Goal: Task Accomplishment & Management: Manage account settings

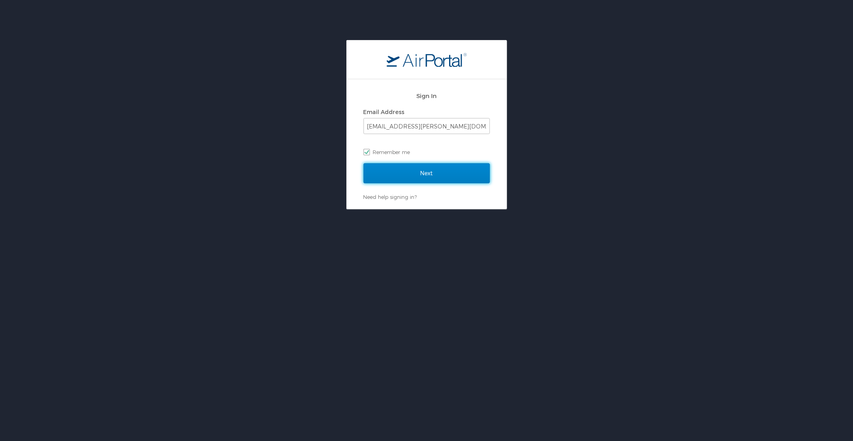
click at [392, 177] on input "Next" at bounding box center [427, 173] width 126 height 20
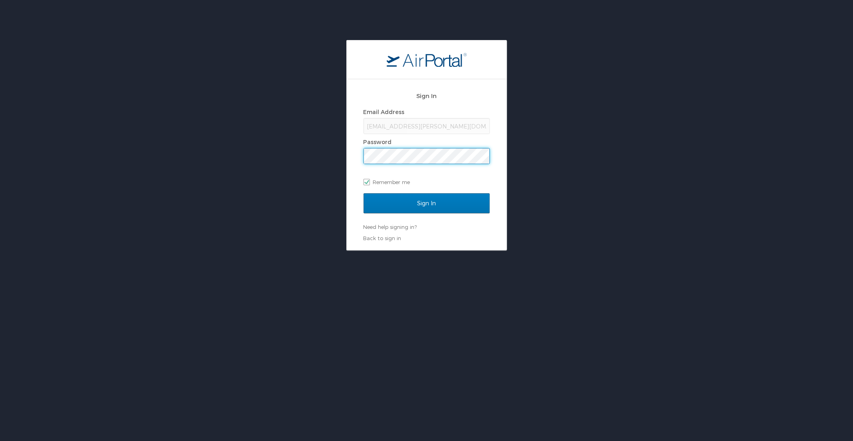
click at [364, 193] on input "Sign In" at bounding box center [427, 203] width 126 height 20
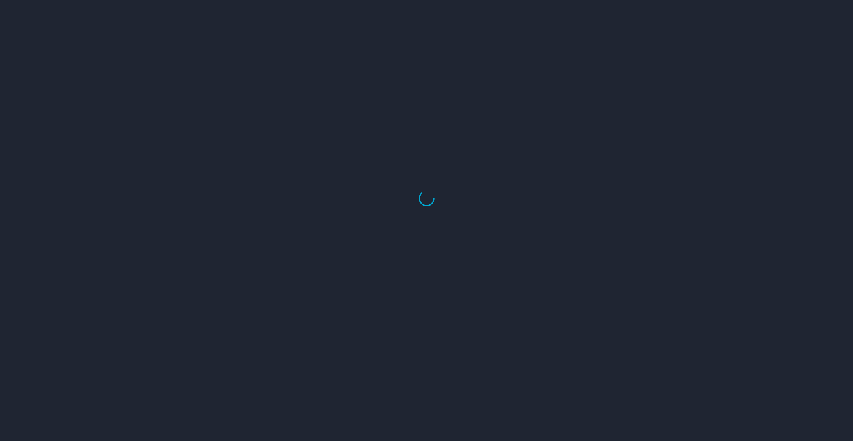
select select "US"
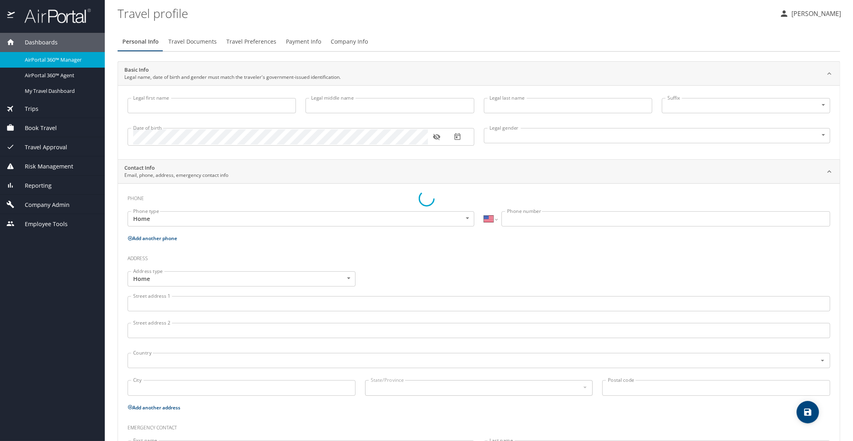
type input "Luke"
type input "Crismon"
type input "Beachley"
type input "Undisclosed"
type input "Teri"
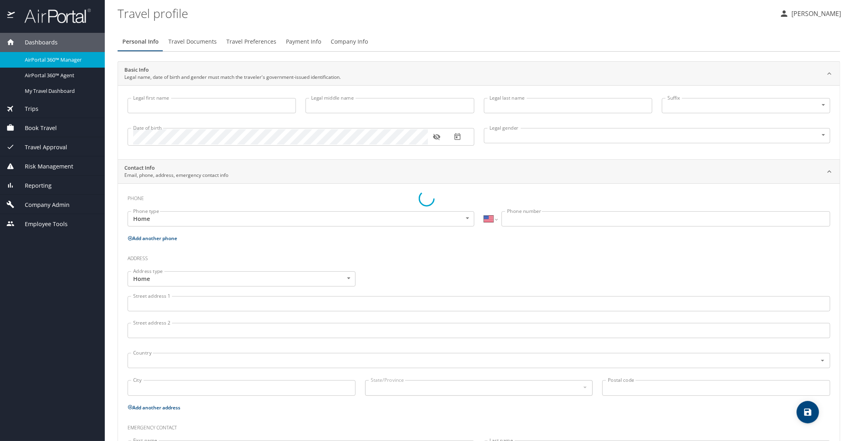
type input "Beachley"
type input "(801) 717-7714"
select select "US"
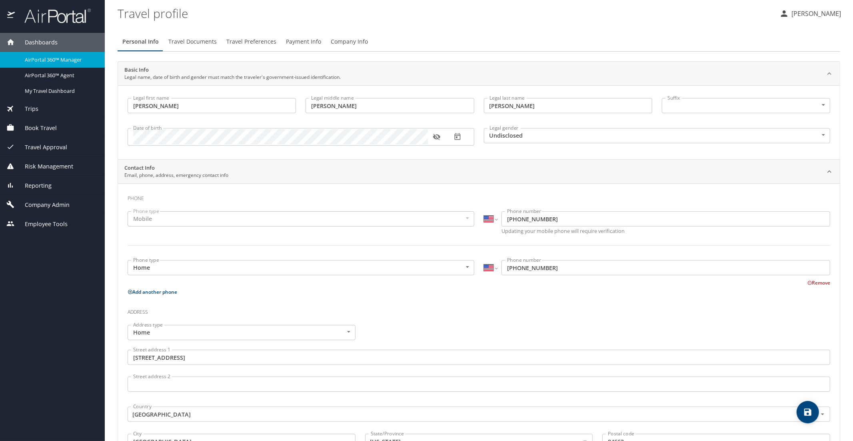
click at [29, 62] on span "AirPortal 360™ Manager" at bounding box center [60, 60] width 70 height 8
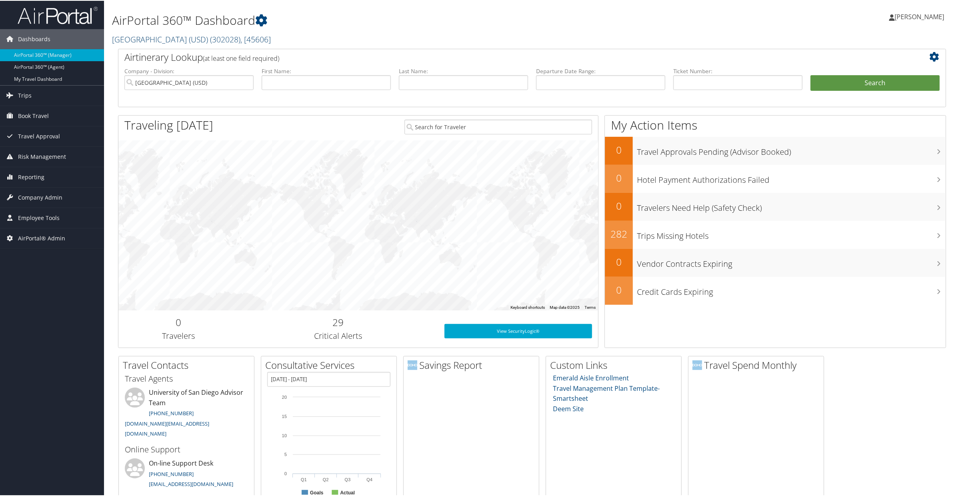
click at [156, 41] on link "University of San Diego (USD) ( 302028 ) , [ 45606 ]" at bounding box center [191, 38] width 159 height 11
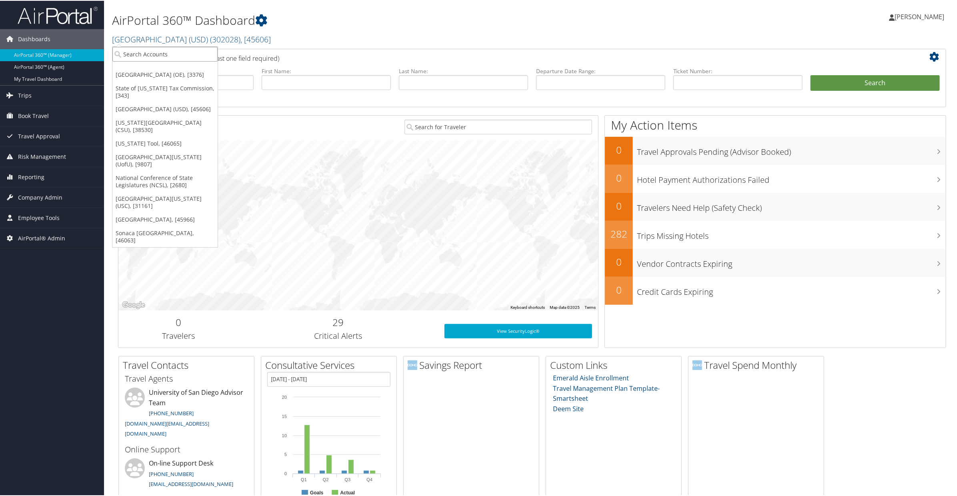
click at [157, 48] on input "search" at bounding box center [164, 53] width 105 height 15
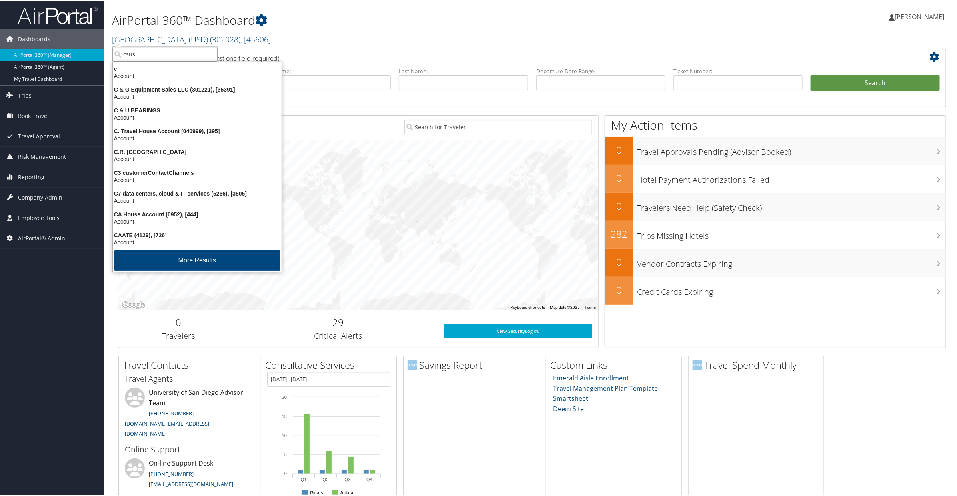
type input "csusb"
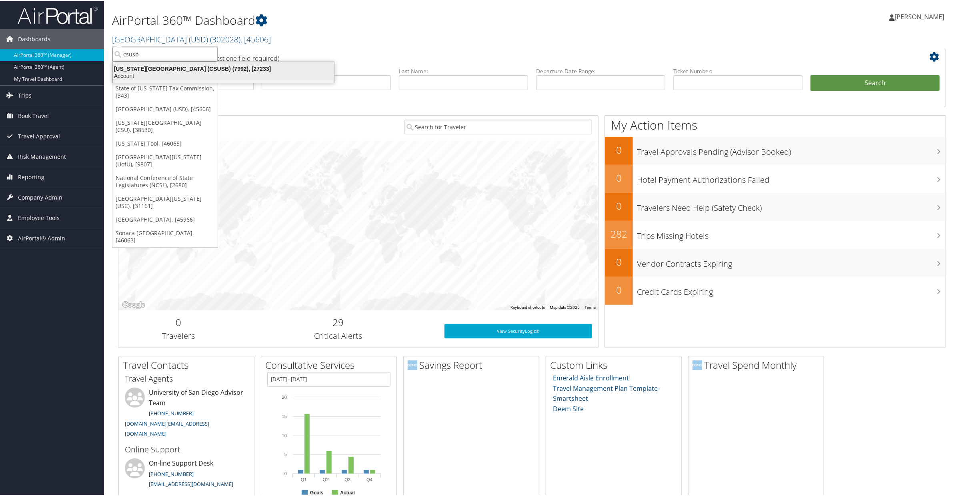
click at [159, 65] on div "California State University San Bernardino (CSUSB) (7992), [27233]" at bounding box center [223, 67] width 231 height 7
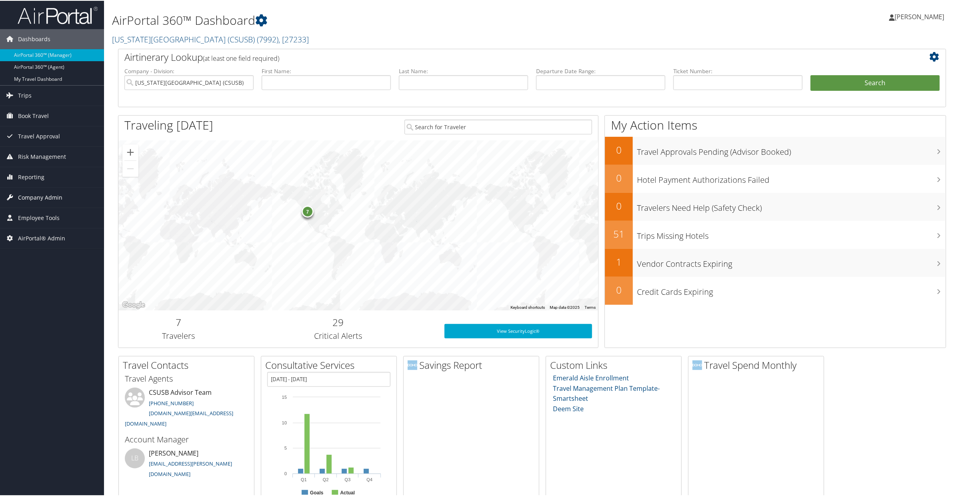
click at [36, 198] on span "Company Admin" at bounding box center [40, 197] width 44 height 20
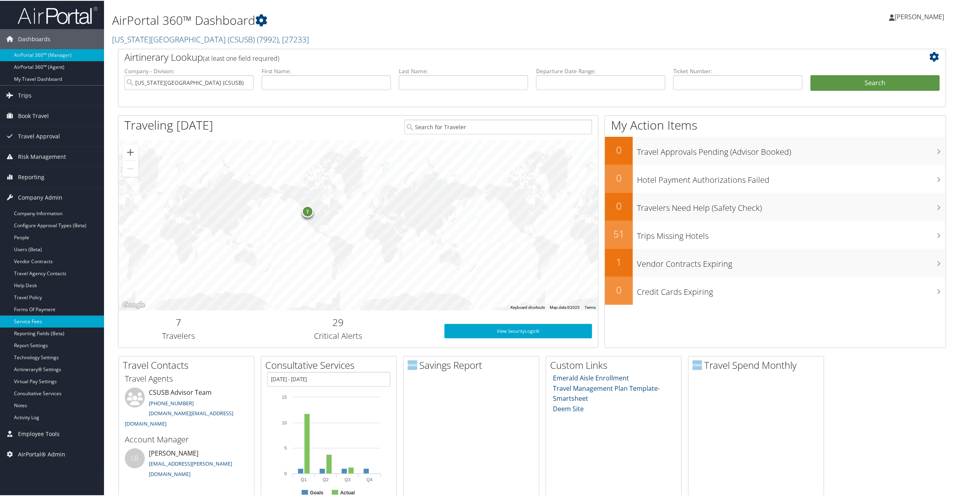
click at [31, 318] on link "Service Fees" at bounding box center [52, 321] width 104 height 12
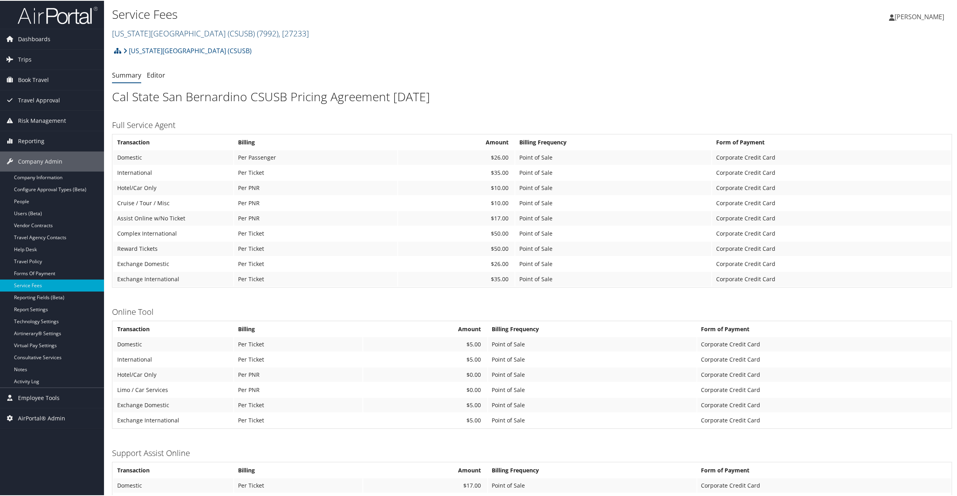
click at [142, 36] on link "California State University San Bernardino (CSUSB) ( 7992 ) , [ 27233 ]" at bounding box center [210, 32] width 197 height 11
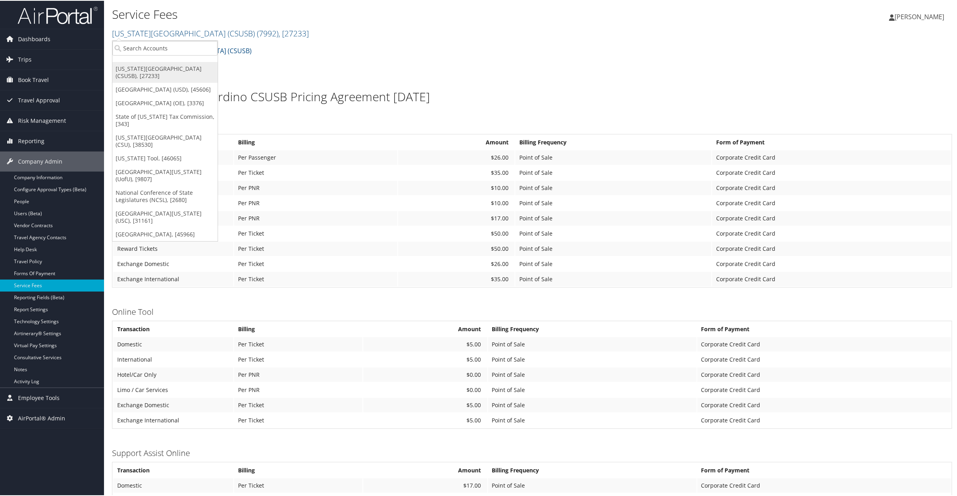
click at [136, 68] on link "[US_STATE][GEOGRAPHIC_DATA] (CSUSB), [27233]" at bounding box center [164, 71] width 105 height 21
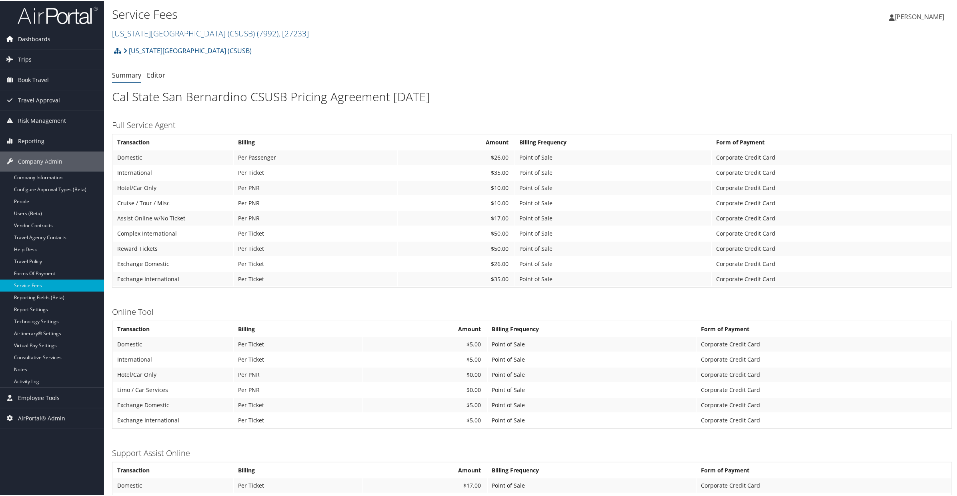
click at [47, 36] on span "Dashboards" at bounding box center [34, 38] width 32 height 20
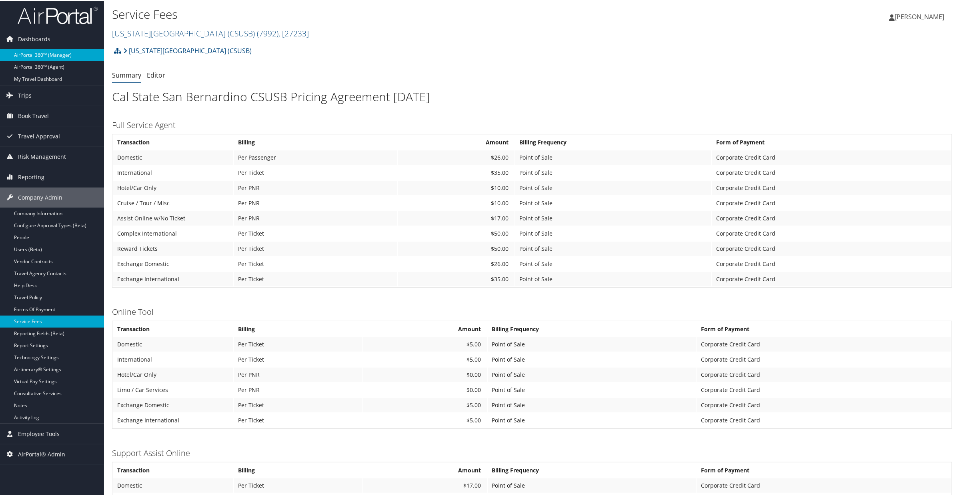
click at [40, 57] on link "AirPortal 360™ (Manager)" at bounding box center [52, 54] width 104 height 12
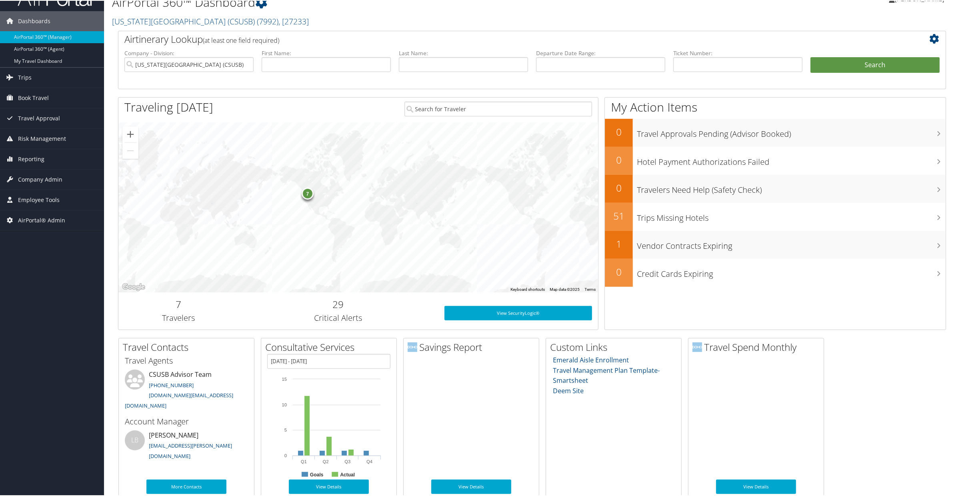
scroll to position [19, 0]
